Goal: Ask a question

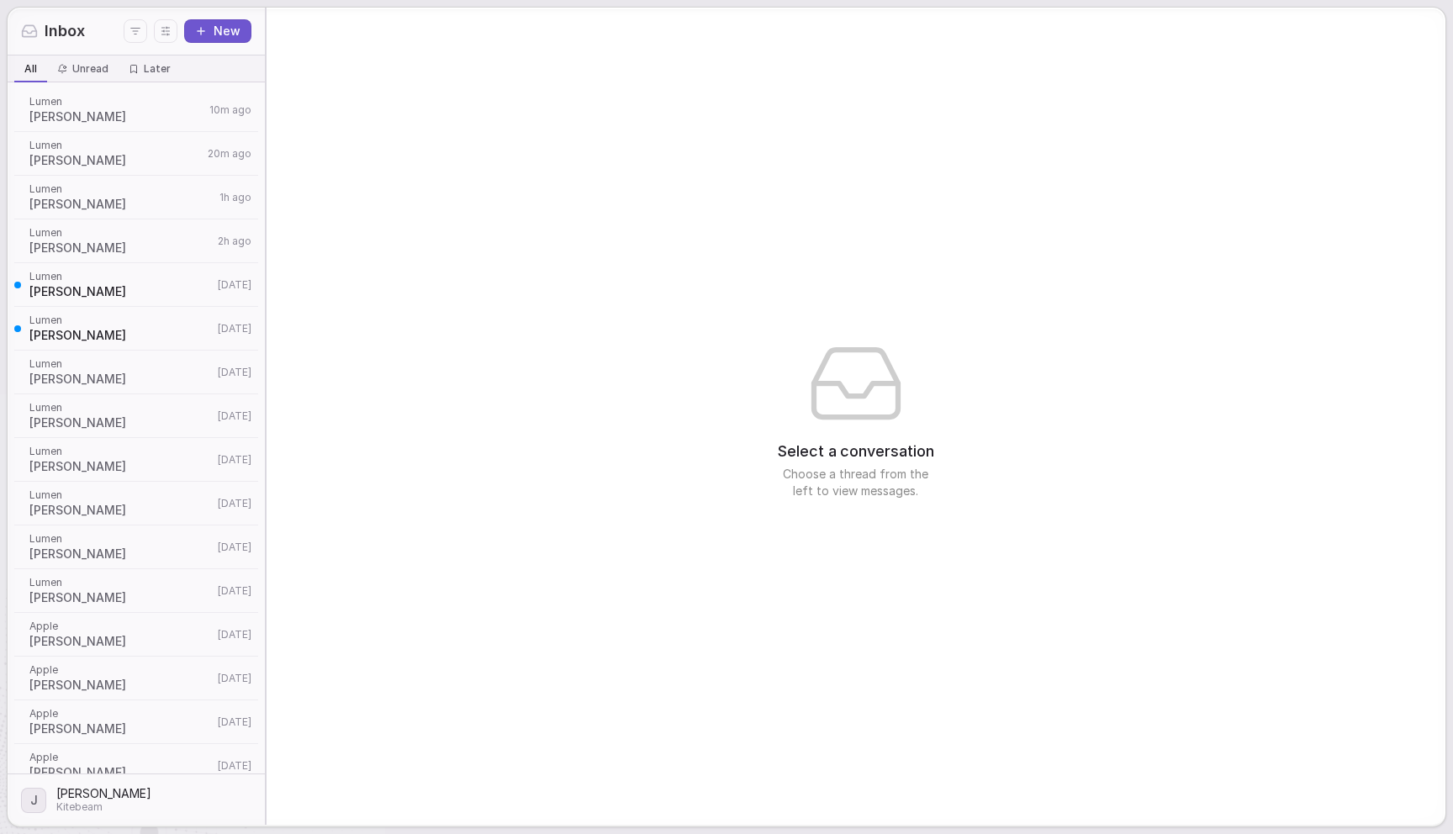
click at [835, 123] on div "Select a conversation Choose a thread from the left to view messages." at bounding box center [855, 416] width 1179 height 817
click at [94, 103] on span "Lumen" at bounding box center [116, 101] width 175 height 13
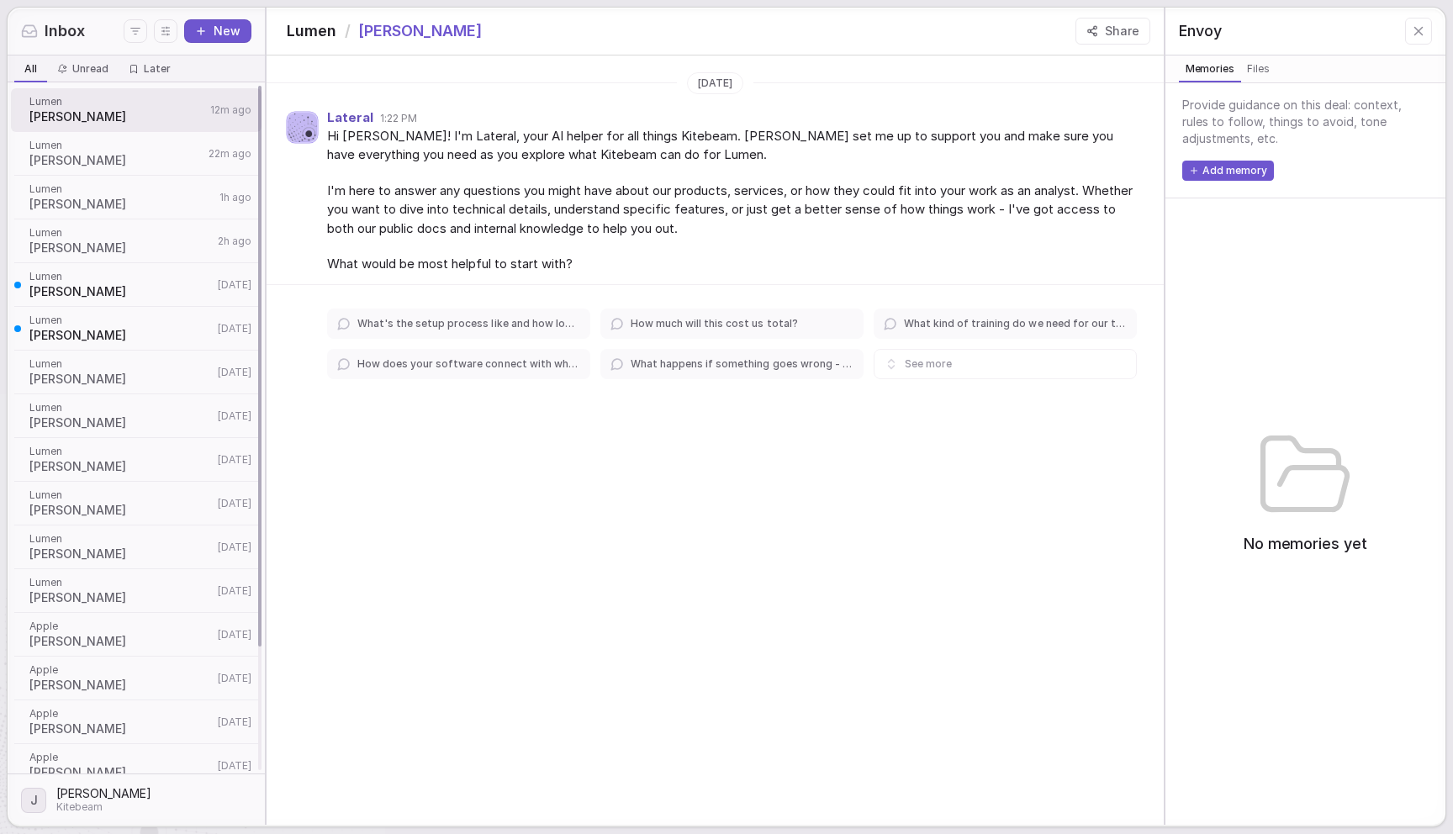
click at [107, 163] on span "[PERSON_NAME]" at bounding box center [116, 160] width 174 height 17
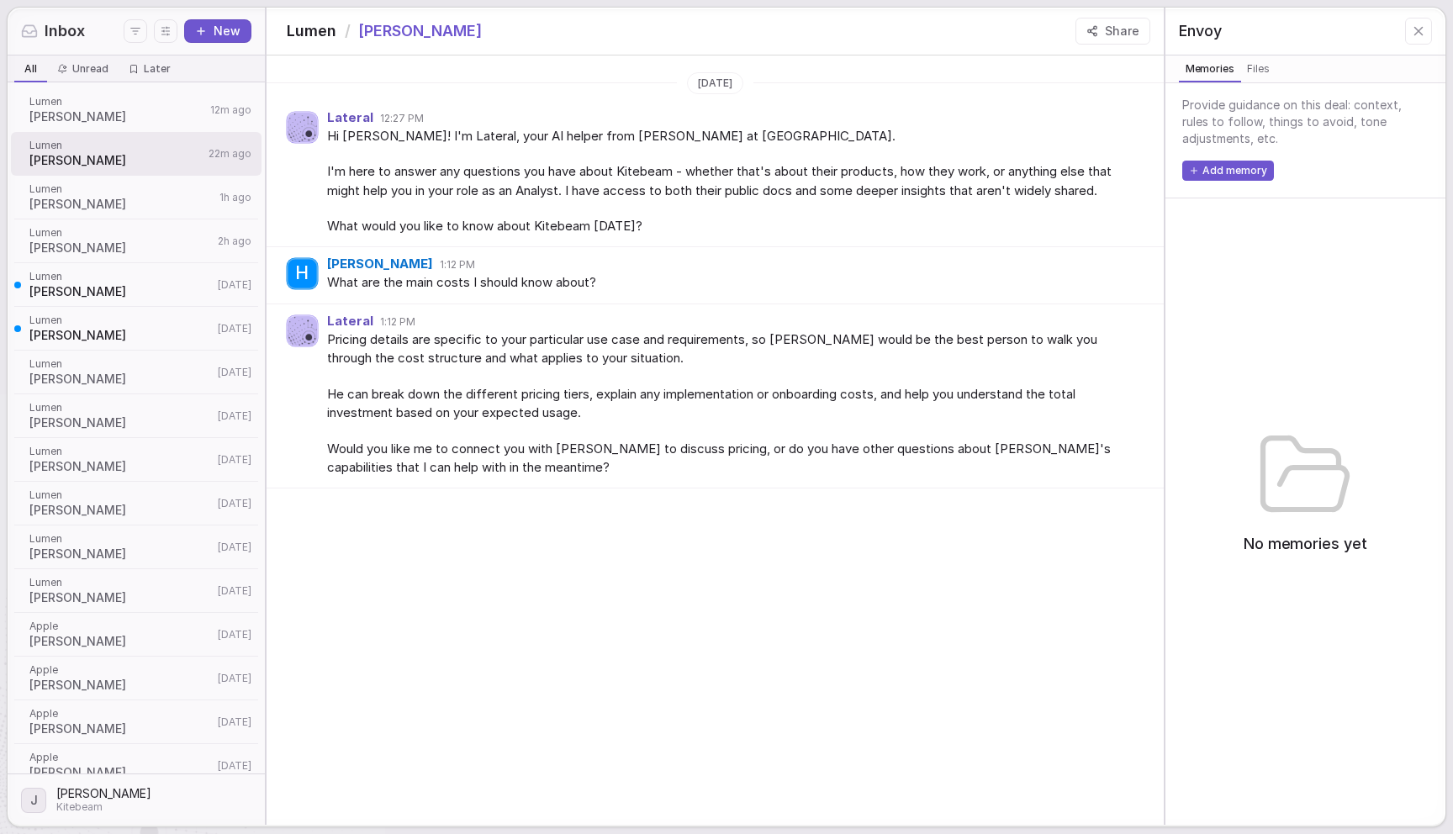
click at [589, 492] on div "[DATE] Lateral 12:27 PM Hi [PERSON_NAME]! I'm Lateral, your AI helper from [PER…" at bounding box center [714, 278] width 897 height 446
click at [587, 486] on div "Lateral 1:12 PM Pricing details are specific to your particular use case and re…" at bounding box center [714, 396] width 897 height 184
click at [1105, 27] on button "Share" at bounding box center [1112, 31] width 75 height 27
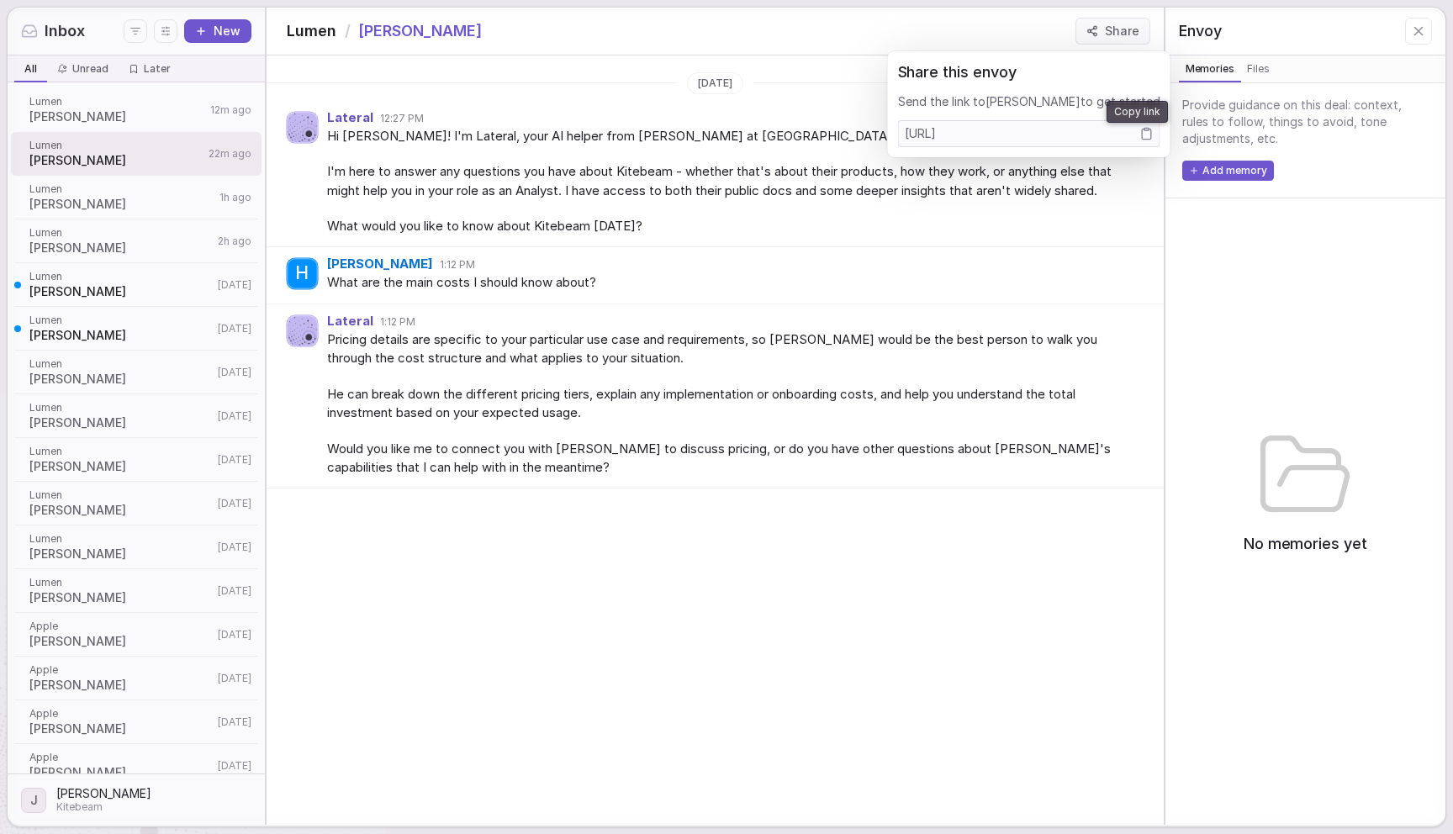
click at [1144, 130] on rect "Copy link" at bounding box center [1146, 129] width 4 height 3
click at [804, 372] on div "Pricing details are specific to your particular use case and requirements, so […" at bounding box center [732, 403] width 810 height 147
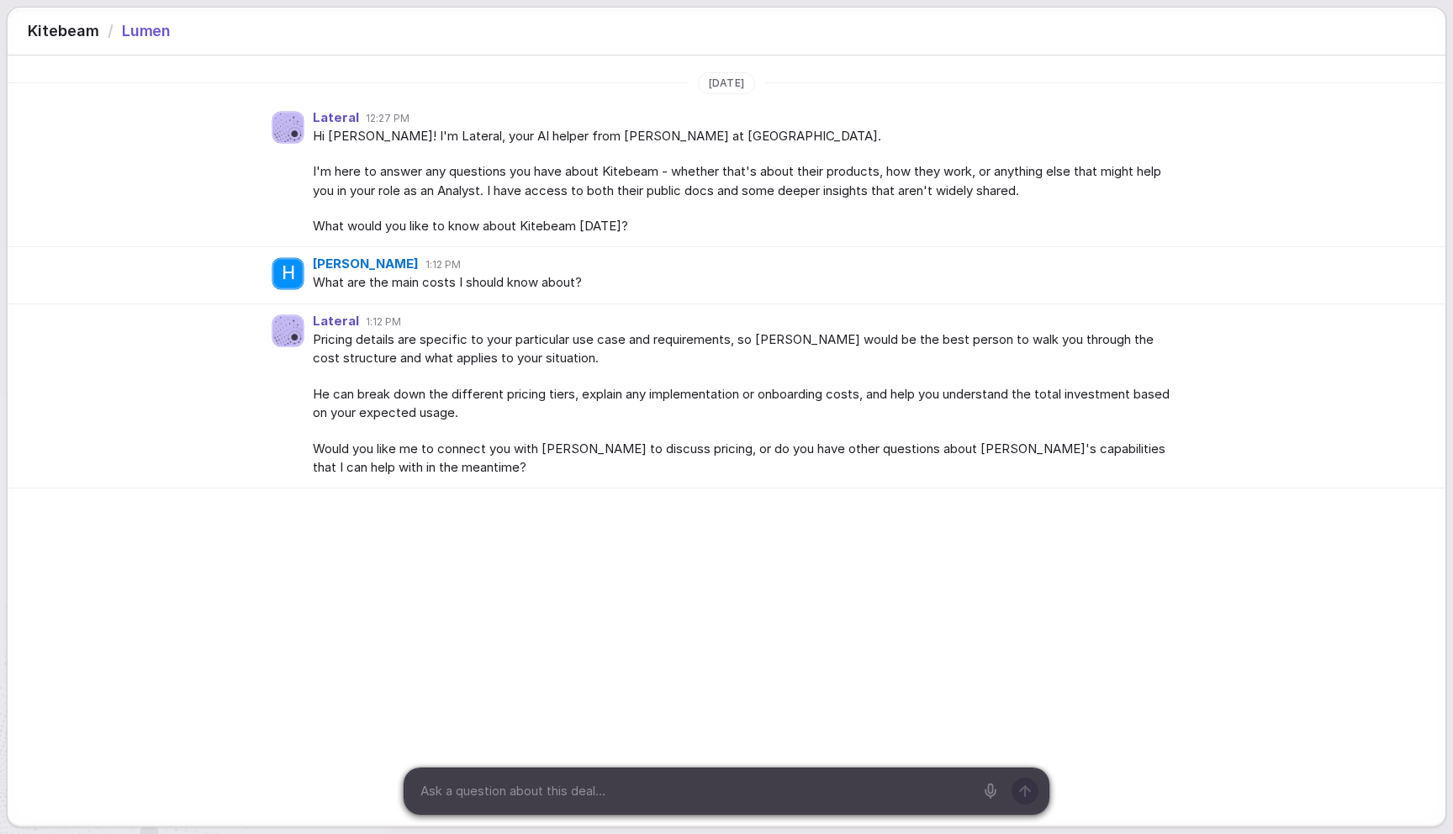
click at [591, 796] on textarea at bounding box center [693, 790] width 559 height 25
type textarea "uh wait what are all the features?"
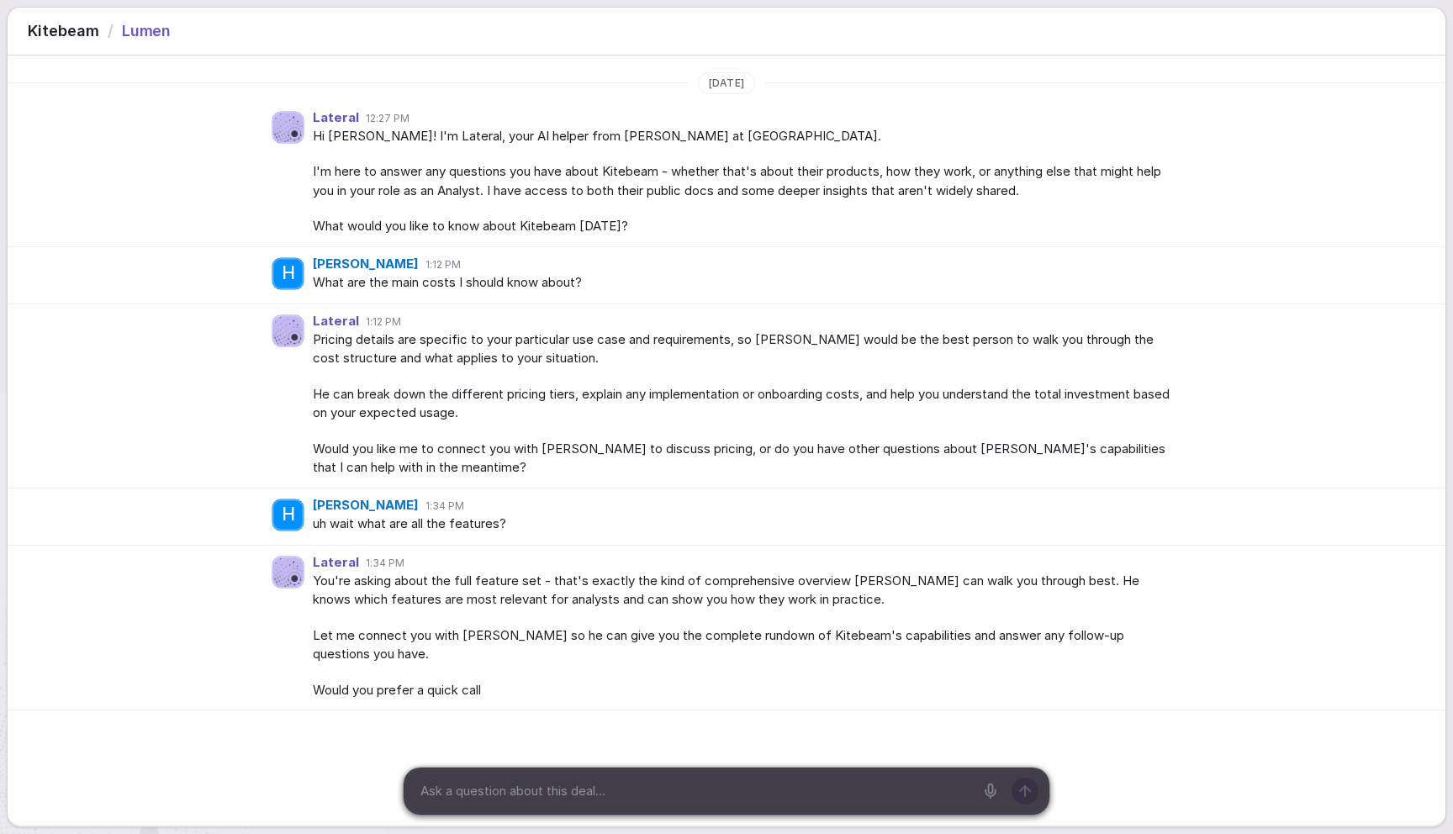
click at [205, 334] on div "Lateral 1:12 PM Pricing details are specific to your particular use case and re…" at bounding box center [726, 396] width 1437 height 184
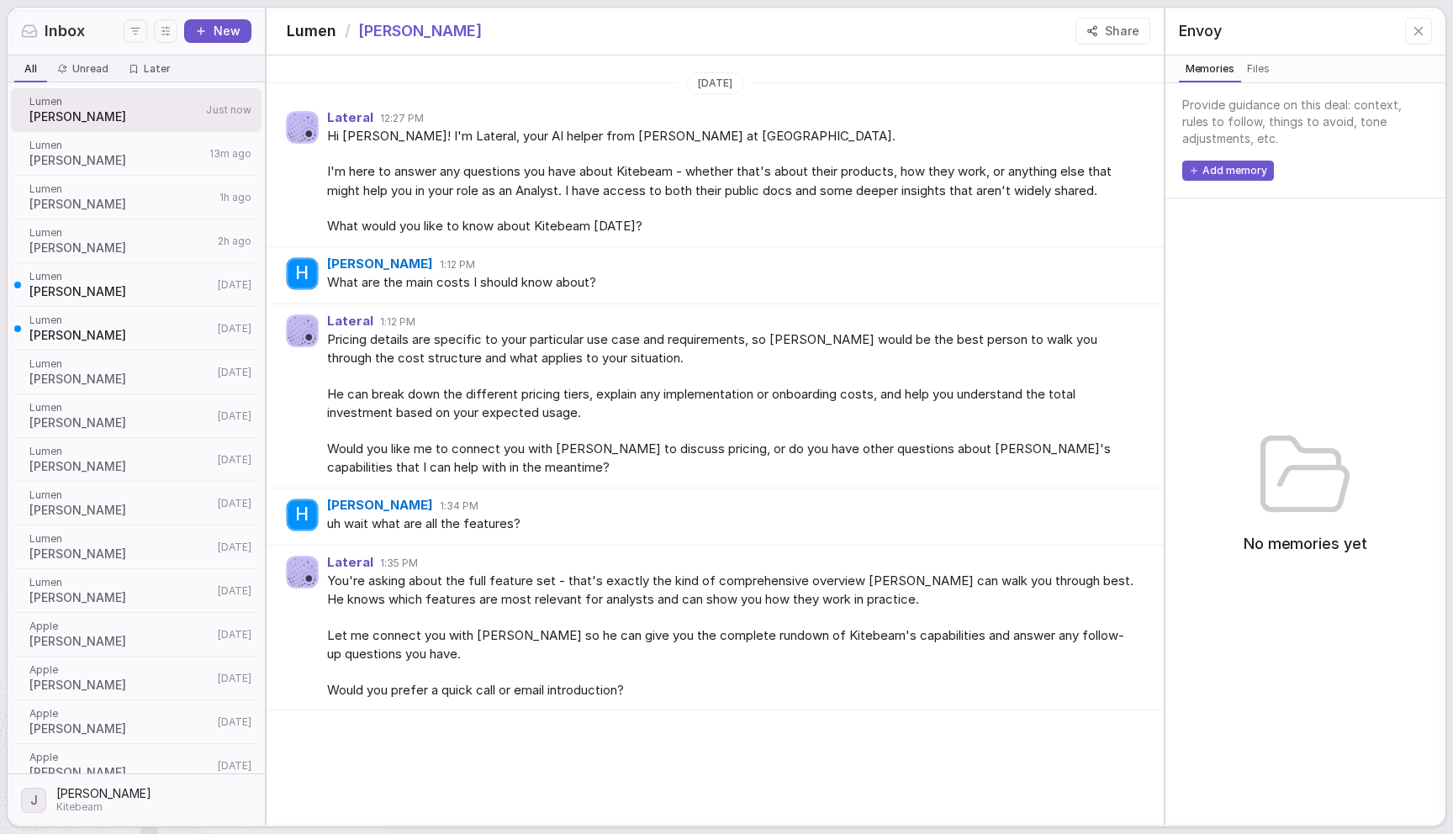
click at [584, 312] on div "Lateral 1:12 PM Pricing details are specific to your particular use case and re…" at bounding box center [714, 396] width 897 height 184
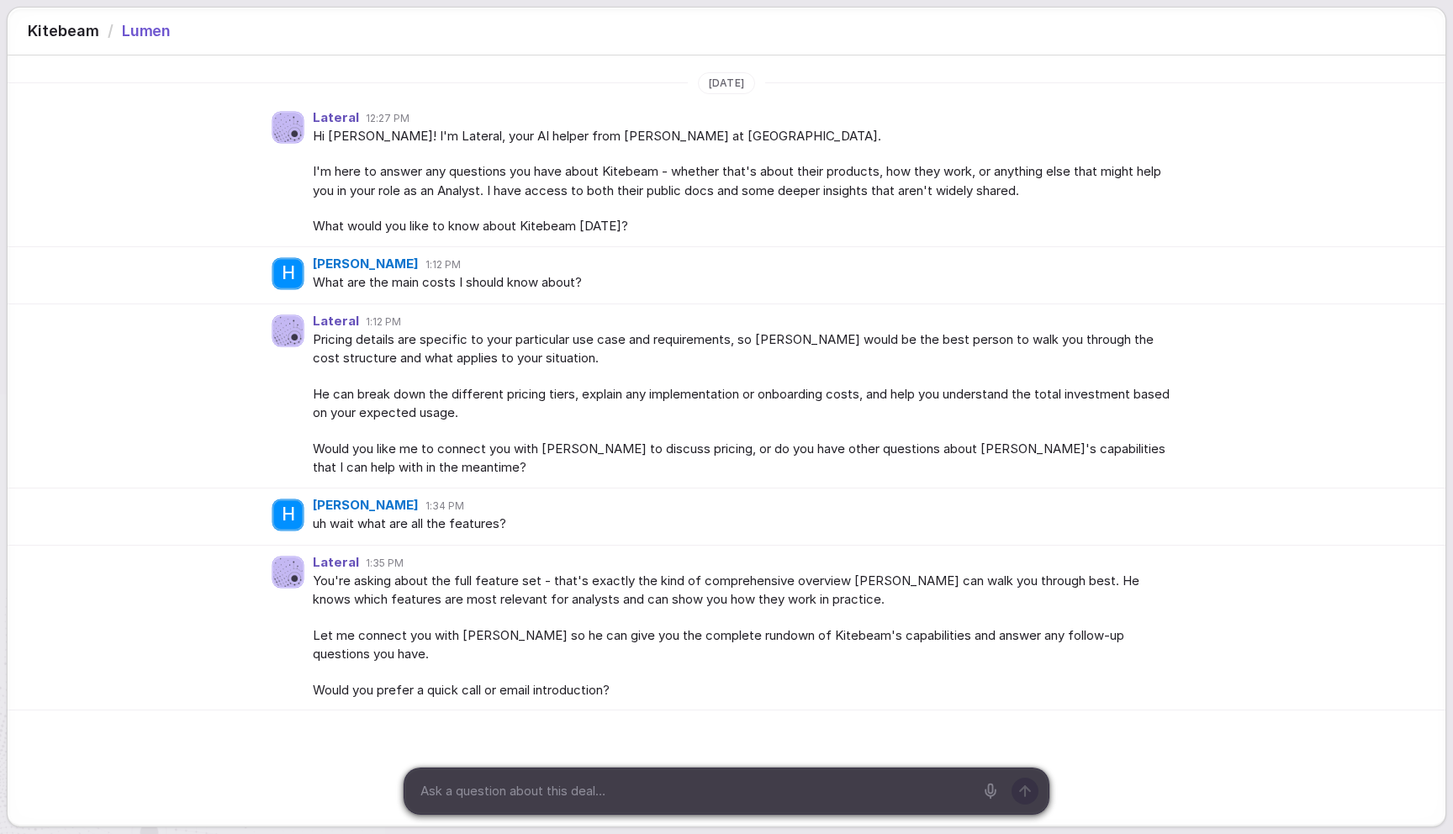
click at [573, 284] on span "What are the main costs I should know about?" at bounding box center [743, 282] width 861 height 19
